Goal: Task Accomplishment & Management: Complete application form

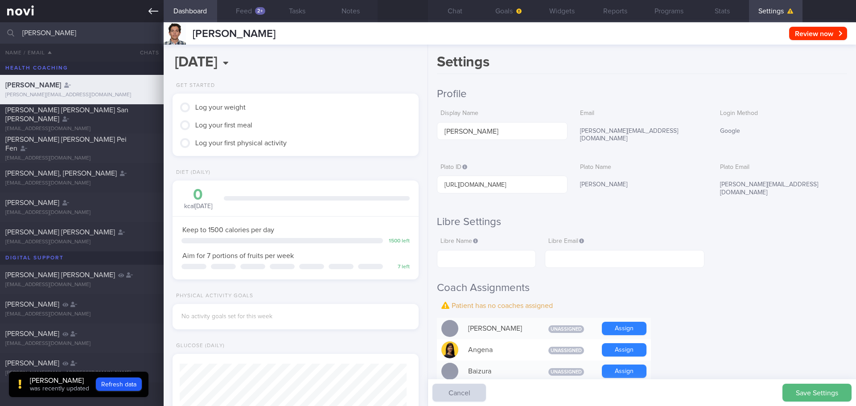
scroll to position [111, 224]
click at [147, 6] on link at bounding box center [82, 11] width 164 height 22
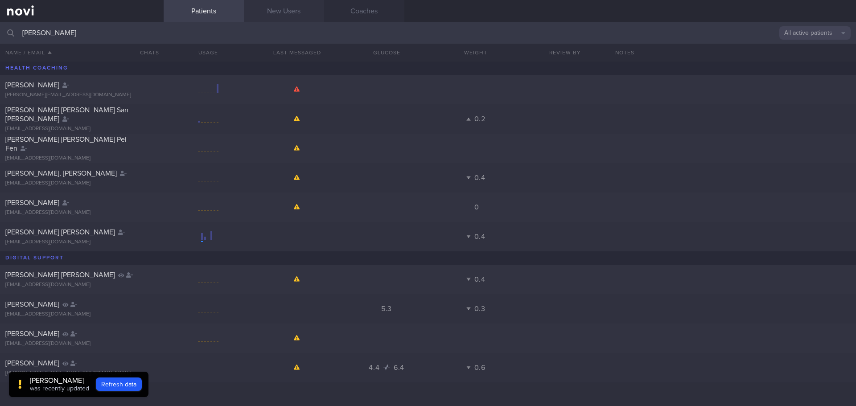
click at [283, 15] on link "New Users" at bounding box center [284, 11] width 80 height 22
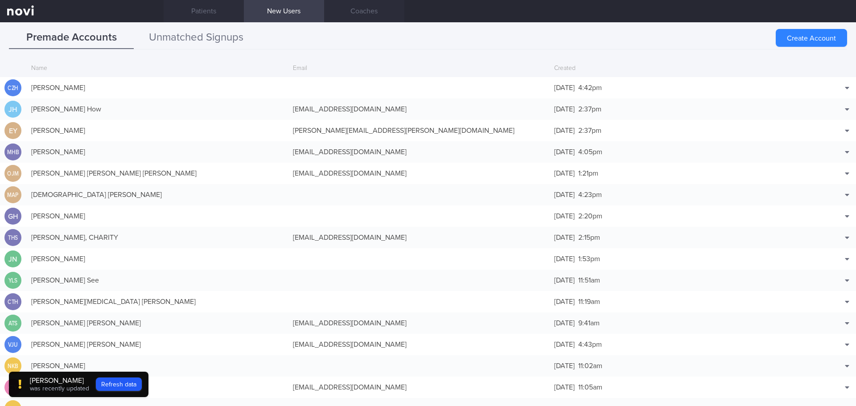
click at [232, 37] on button "Unmatched Signups" at bounding box center [196, 38] width 125 height 22
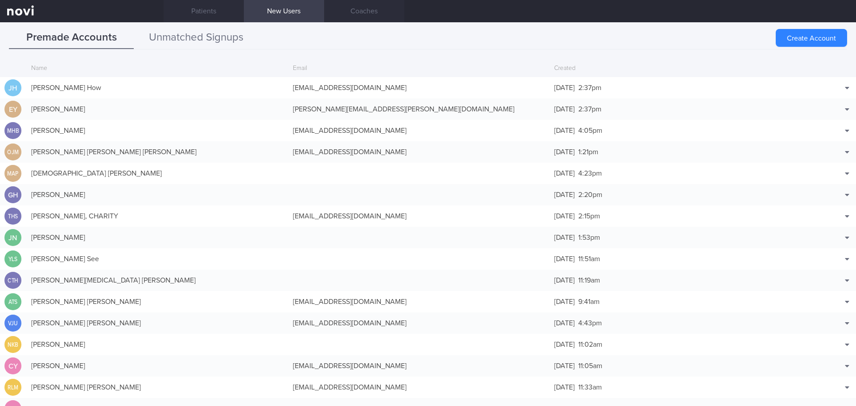
click at [218, 43] on button "Unmatched Signups" at bounding box center [196, 38] width 125 height 22
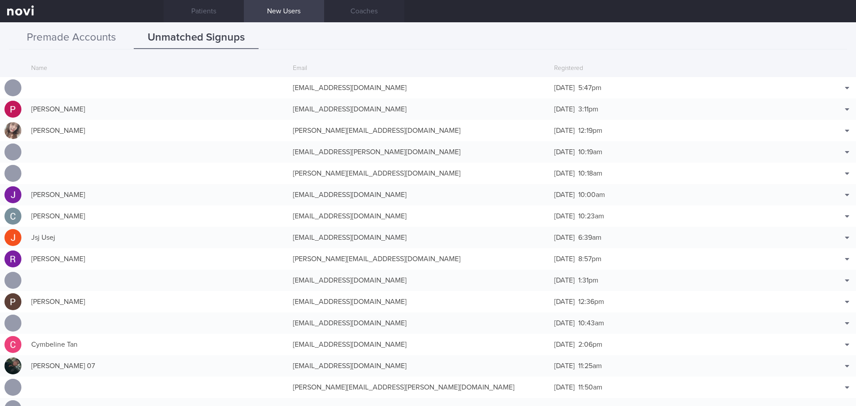
click at [69, 43] on button "Premade Accounts" at bounding box center [71, 38] width 125 height 22
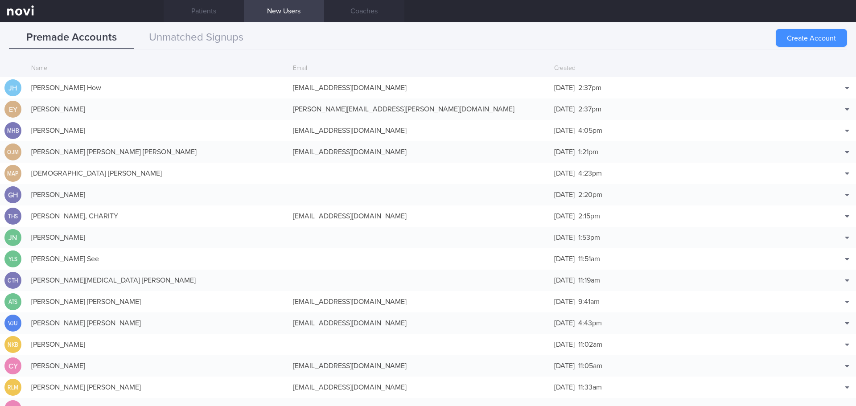
click at [807, 33] on button "Create Account" at bounding box center [810, 38] width 71 height 18
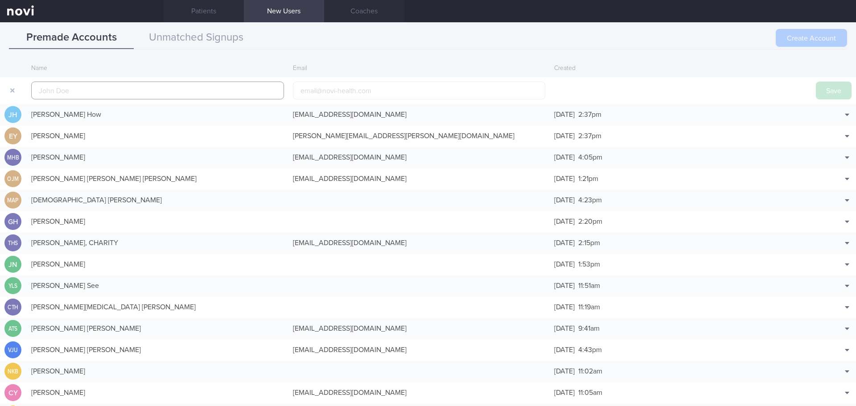
scroll to position [21, 0]
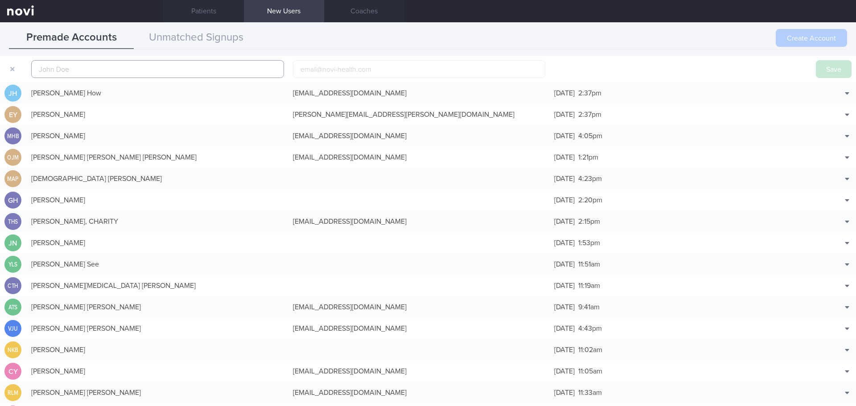
click at [238, 66] on input "text" at bounding box center [157, 69] width 253 height 18
paste input "[PERSON_NAME]"
type input "[PERSON_NAME]"
click at [332, 69] on input "email" at bounding box center [419, 69] width 253 height 18
paste input "[EMAIL_ADDRESS][DOMAIN_NAME]"
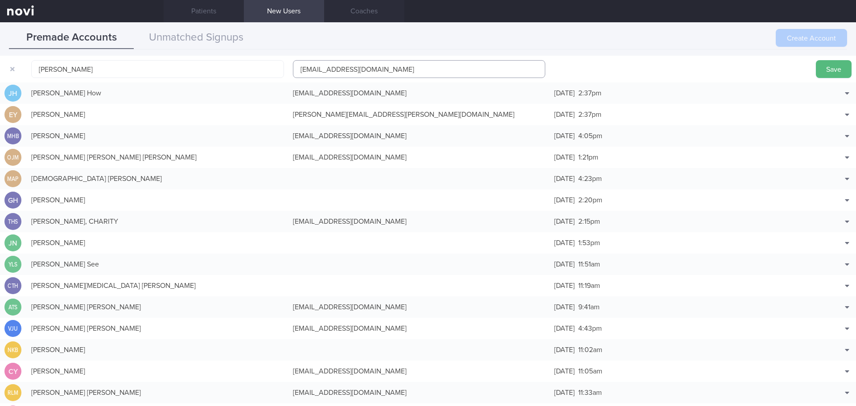
click at [331, 66] on input "[EMAIL_ADDRESS][DOMAIN_NAME]" at bounding box center [419, 69] width 253 height 18
type input "contact_gt1@yahoo.co.in"
click at [825, 66] on button "Save" at bounding box center [834, 69] width 36 height 18
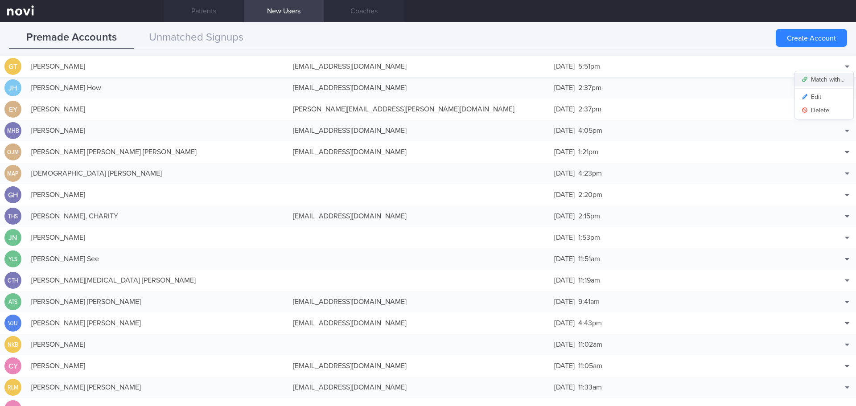
click at [832, 83] on button "Match with..." at bounding box center [824, 79] width 58 height 13
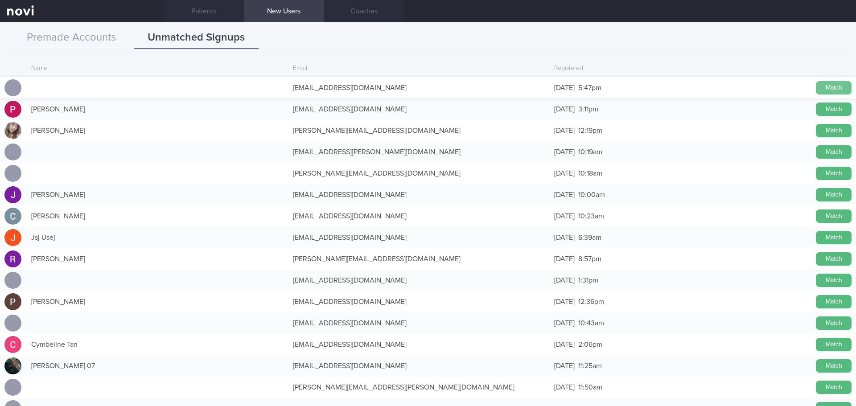
click at [816, 85] on button "Match" at bounding box center [834, 87] width 36 height 13
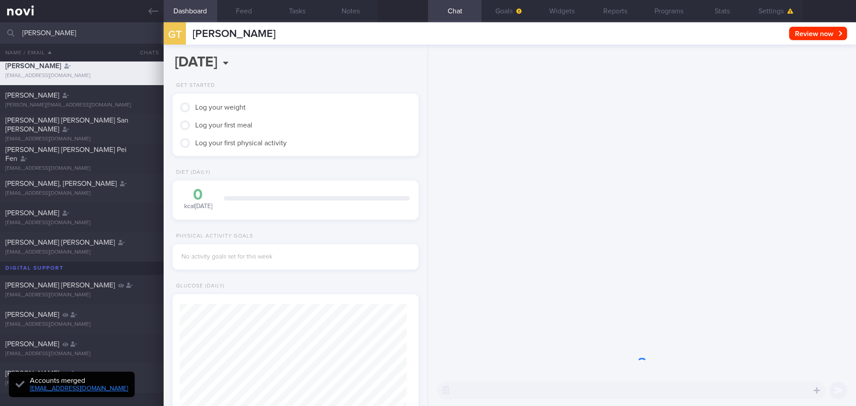
scroll to position [113, 227]
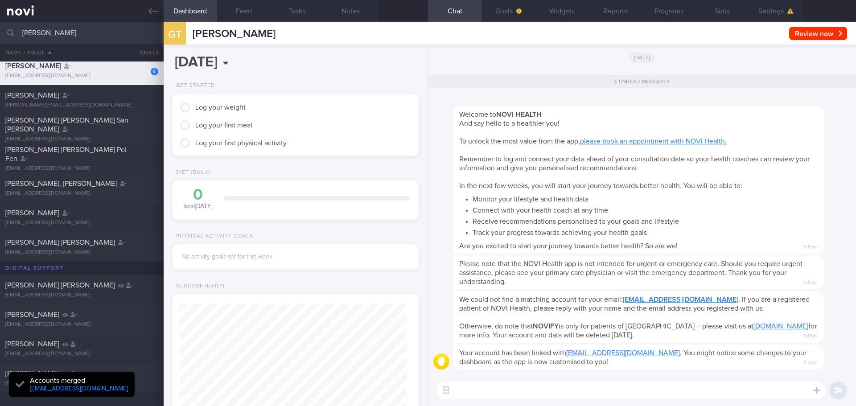
click at [520, 394] on textarea at bounding box center [631, 390] width 389 height 18
click at [501, 6] on button "Goals" at bounding box center [507, 11] width 53 height 22
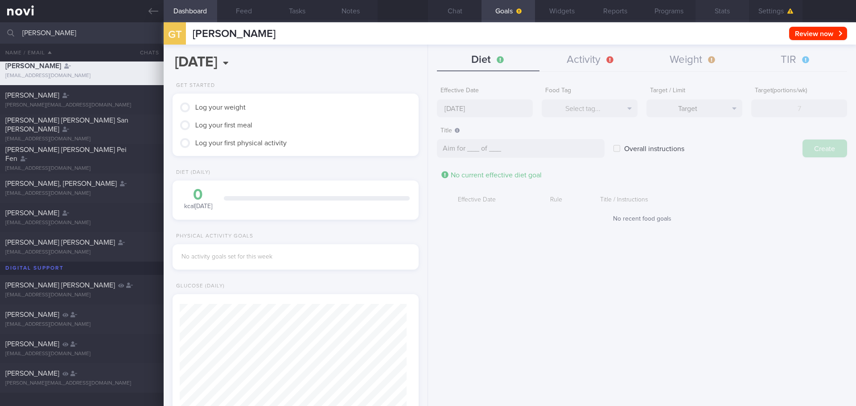
click at [734, 5] on button "Stats" at bounding box center [721, 11] width 53 height 22
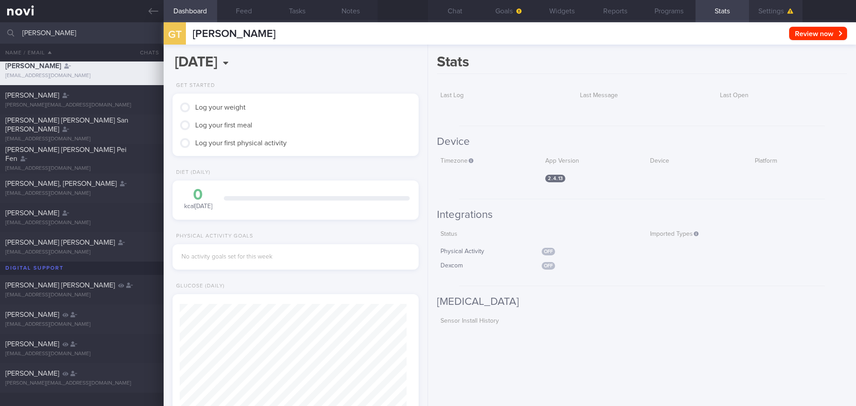
click at [760, 6] on button "Settings" at bounding box center [775, 11] width 53 height 22
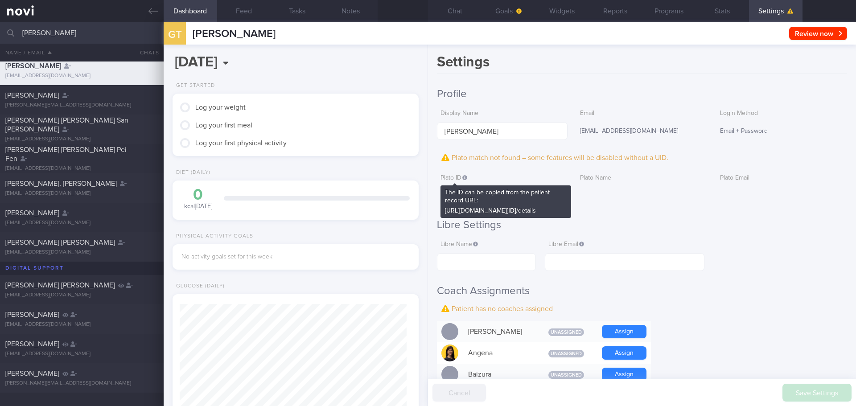
click at [465, 175] on icon at bounding box center [464, 177] width 5 height 5
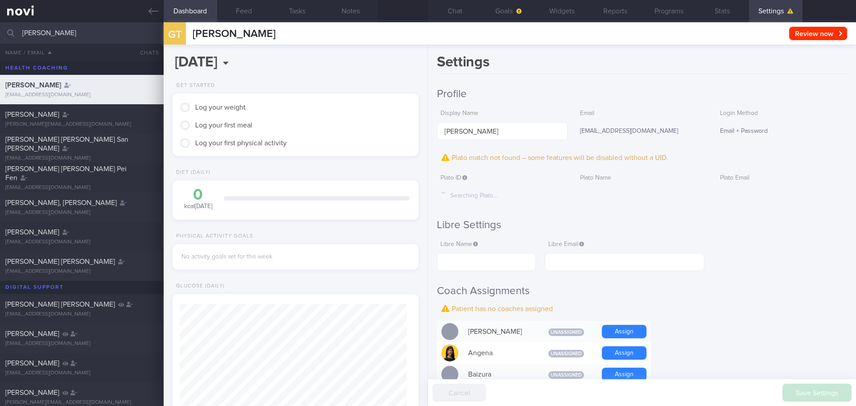
scroll to position [113, 227]
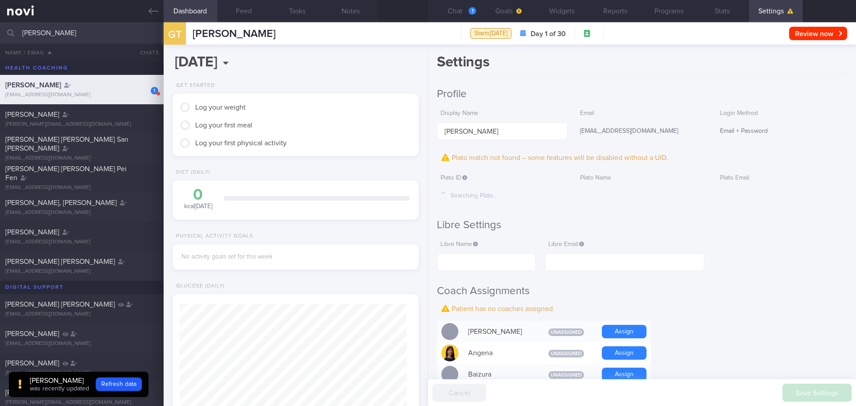
click at [494, 195] on div "Searching Plato..." at bounding box center [502, 196] width 131 height 19
click at [480, 260] on input "text" at bounding box center [486, 262] width 99 height 18
click at [615, 258] on input "text" at bounding box center [625, 262] width 160 height 18
click at [599, 155] on div "Plato match not found – some features will be disabled without a UID." at bounding box center [642, 157] width 410 height 13
click at [436, 160] on div "Settings Profile Display Name [PERSON_NAME] Email [EMAIL_ADDRESS][DOMAIN_NAME] …" at bounding box center [642, 225] width 428 height 361
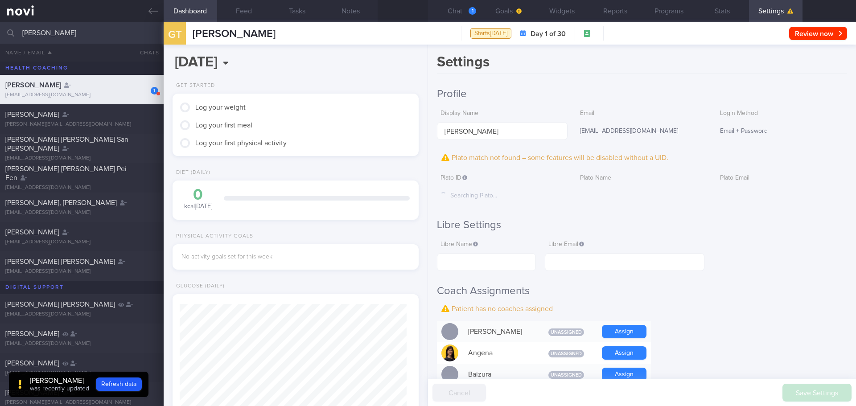
click at [443, 155] on icon at bounding box center [445, 157] width 8 height 7
click at [445, 155] on icon at bounding box center [445, 157] width 8 height 7
click at [447, 156] on icon at bounding box center [445, 157] width 8 height 7
drag, startPoint x: 554, startPoint y: 157, endPoint x: 644, endPoint y: 167, distance: 90.9
click at [556, 157] on div "Plato match not found – some features will be disabled without a UID." at bounding box center [642, 157] width 410 height 13
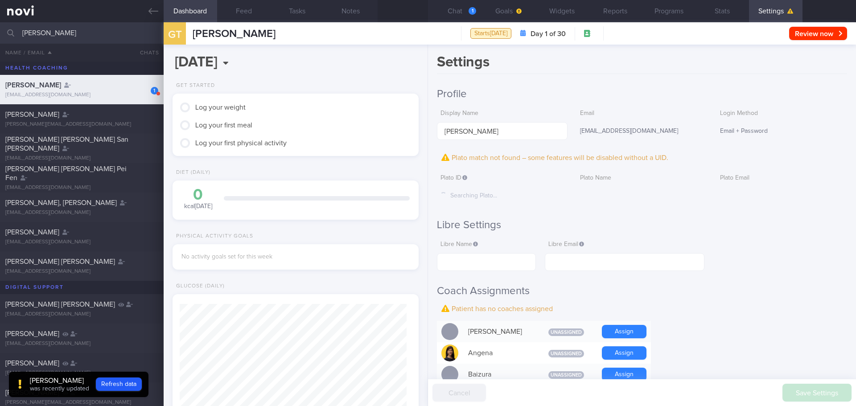
click at [658, 155] on div "Plato match not found – some features will be disabled without a UID." at bounding box center [642, 157] width 410 height 13
click at [692, 73] on h1 "Settings" at bounding box center [642, 63] width 410 height 20
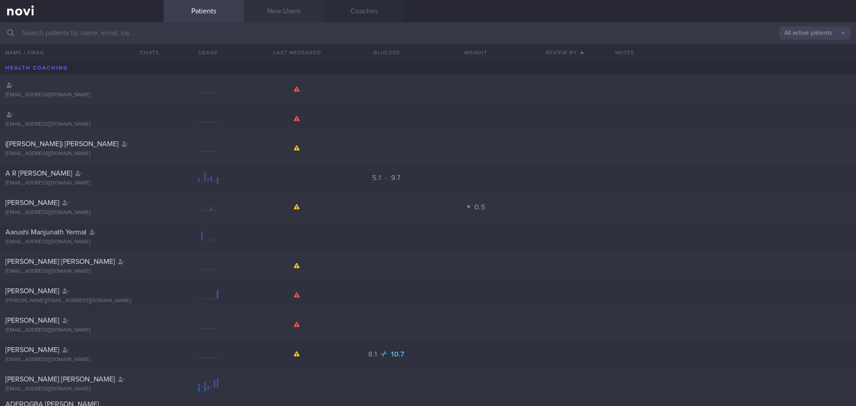
click at [283, 7] on link "New Users" at bounding box center [284, 11] width 80 height 22
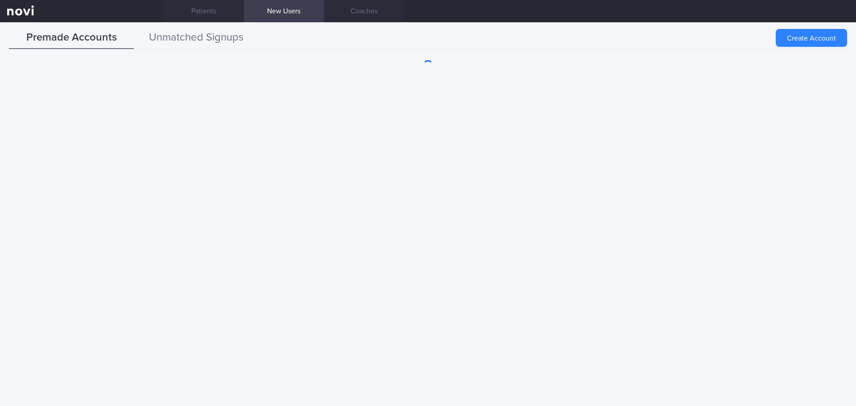
click at [174, 39] on button "Unmatched Signups" at bounding box center [196, 38] width 125 height 22
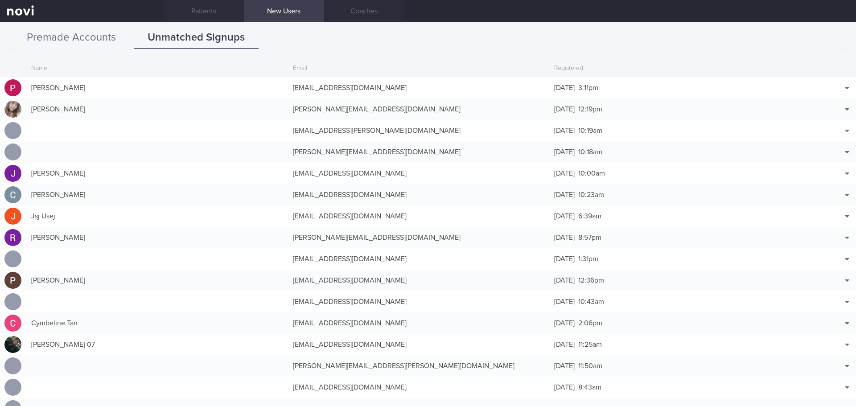
click at [64, 39] on button "Premade Accounts" at bounding box center [71, 38] width 125 height 22
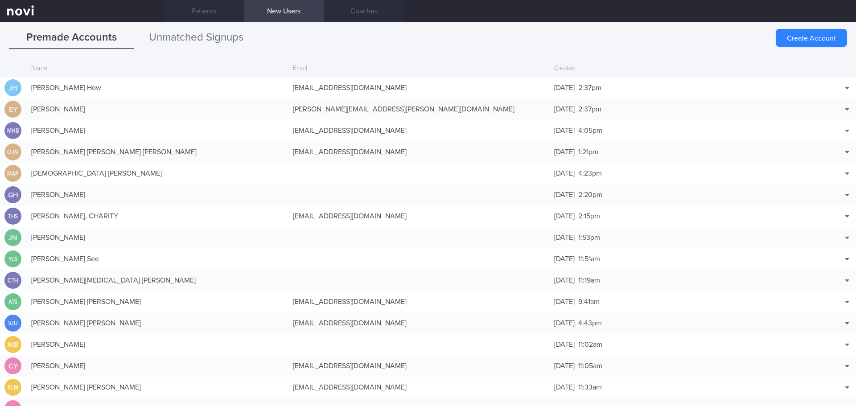
click at [195, 47] on button "Unmatched Signups" at bounding box center [196, 38] width 125 height 22
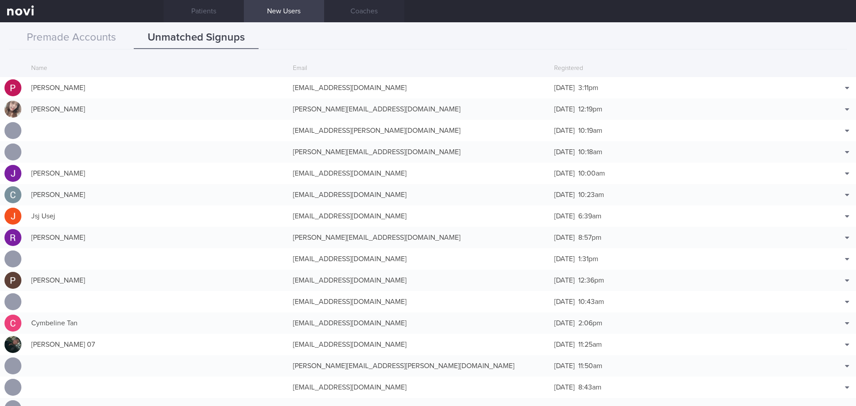
click at [81, 22] on div "Premade Accounts Unmatched Signups Create Account Name Email Created JH Jackson…" at bounding box center [428, 214] width 856 height 384
click at [81, 32] on button "Premade Accounts" at bounding box center [71, 38] width 125 height 22
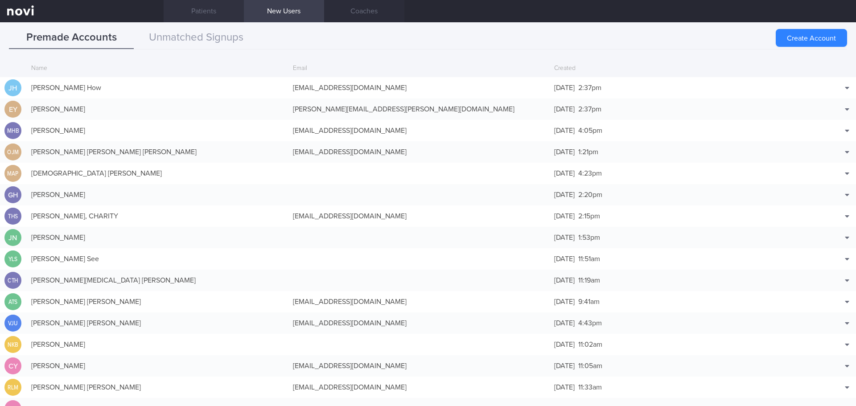
click at [202, 16] on link "Patients" at bounding box center [204, 11] width 80 height 22
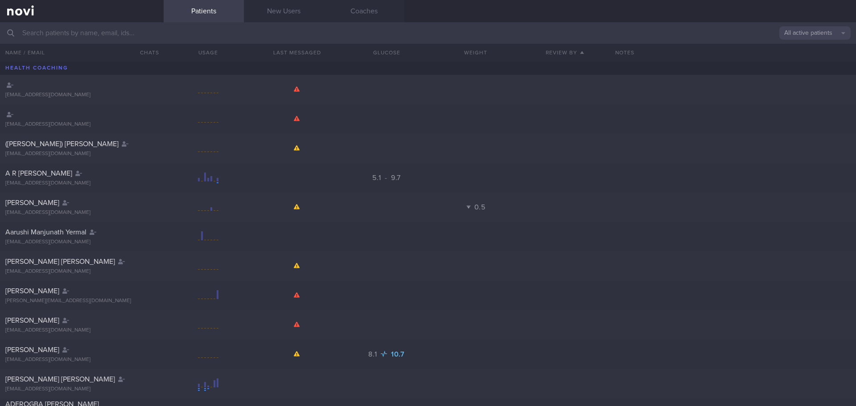
click at [193, 32] on input "text" at bounding box center [428, 32] width 856 height 21
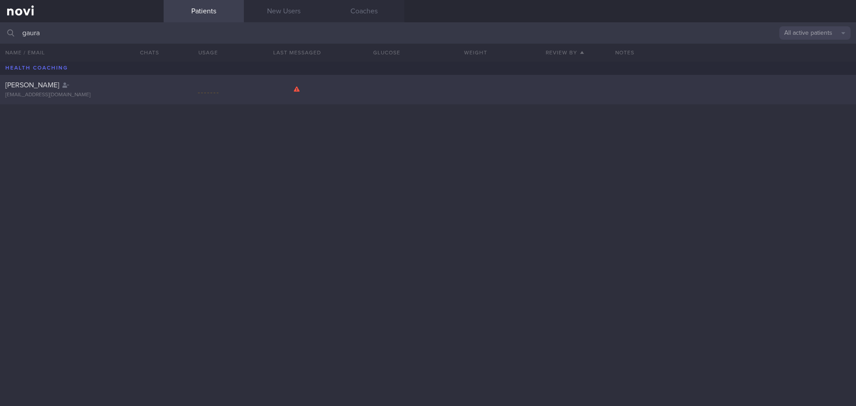
type input "gaura"
click at [151, 85] on div at bounding box center [149, 83] width 20 height 5
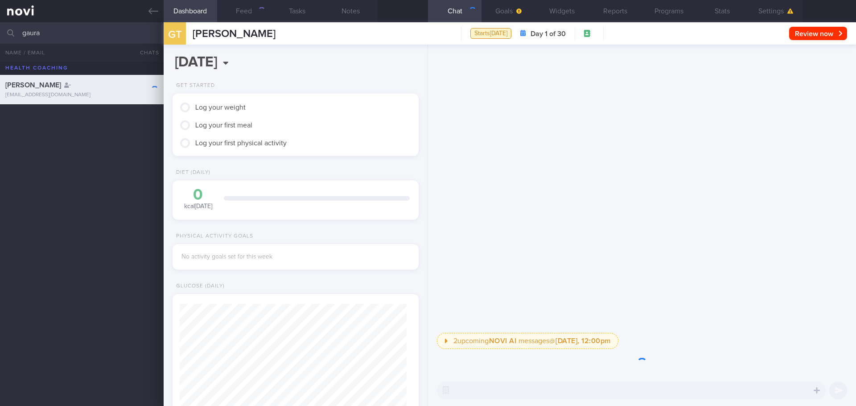
scroll to position [111, 224]
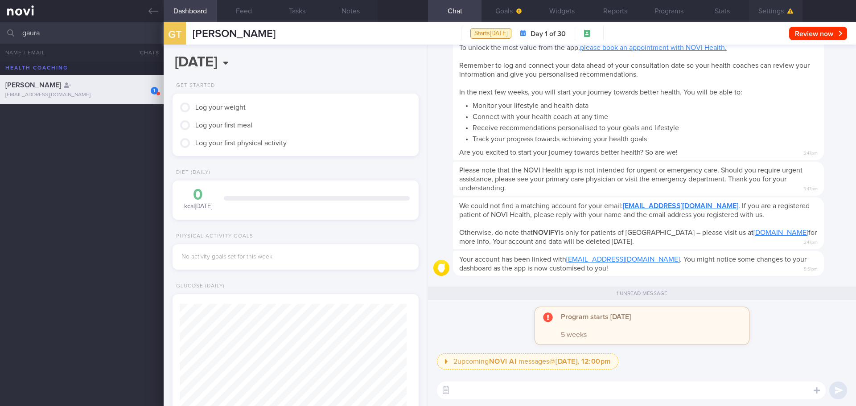
click at [776, 14] on button "Settings" at bounding box center [775, 11] width 53 height 22
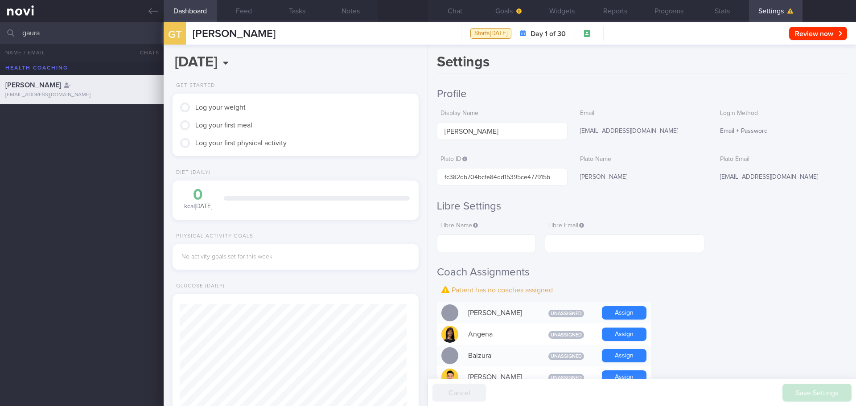
click at [599, 173] on div "[PERSON_NAME]" at bounding box center [641, 177] width 131 height 19
